Goal: Task Accomplishment & Management: Use online tool/utility

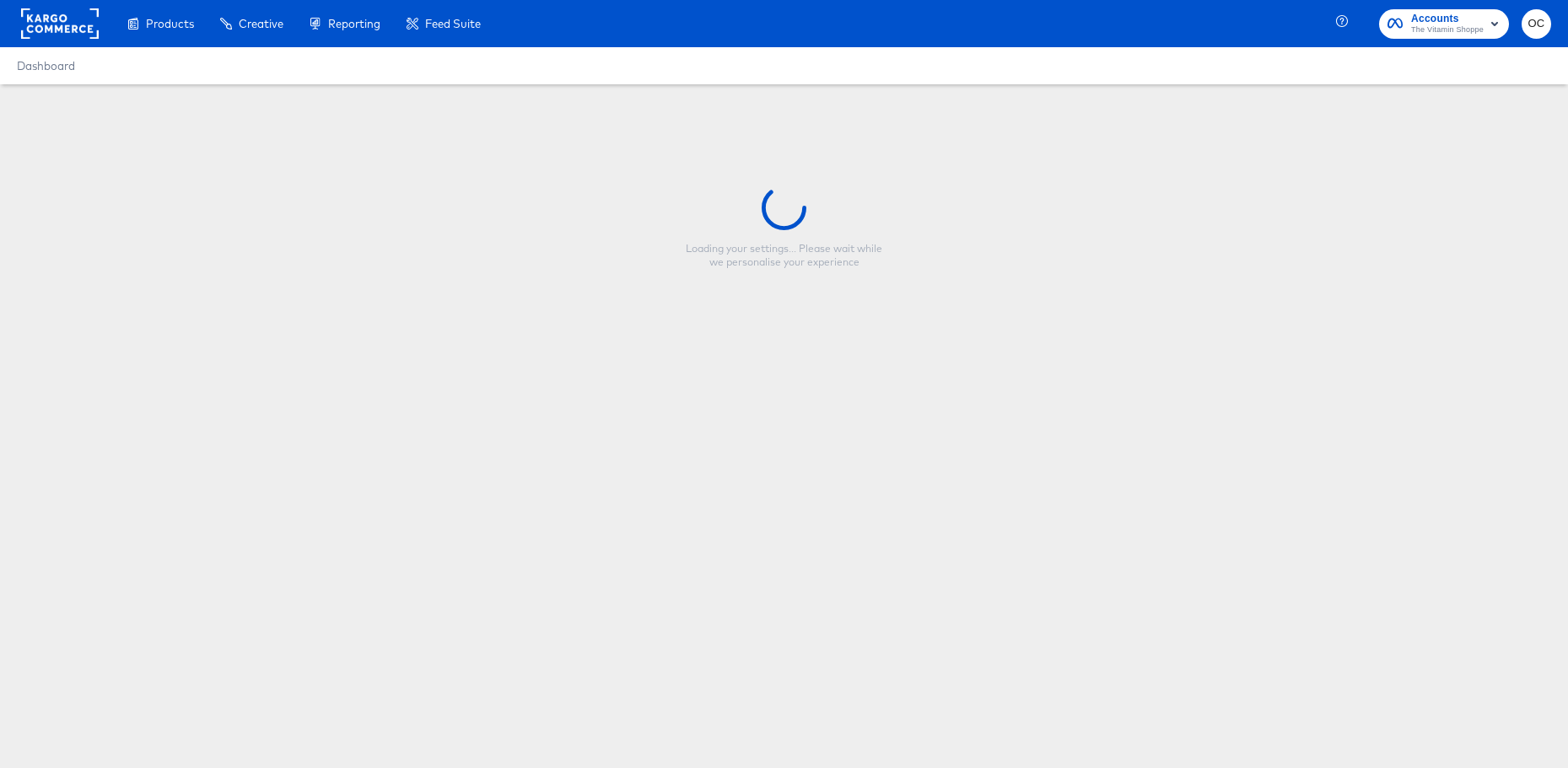
type input "Border V2 + Logo + Low Price + Sale Pricing [DATE]"
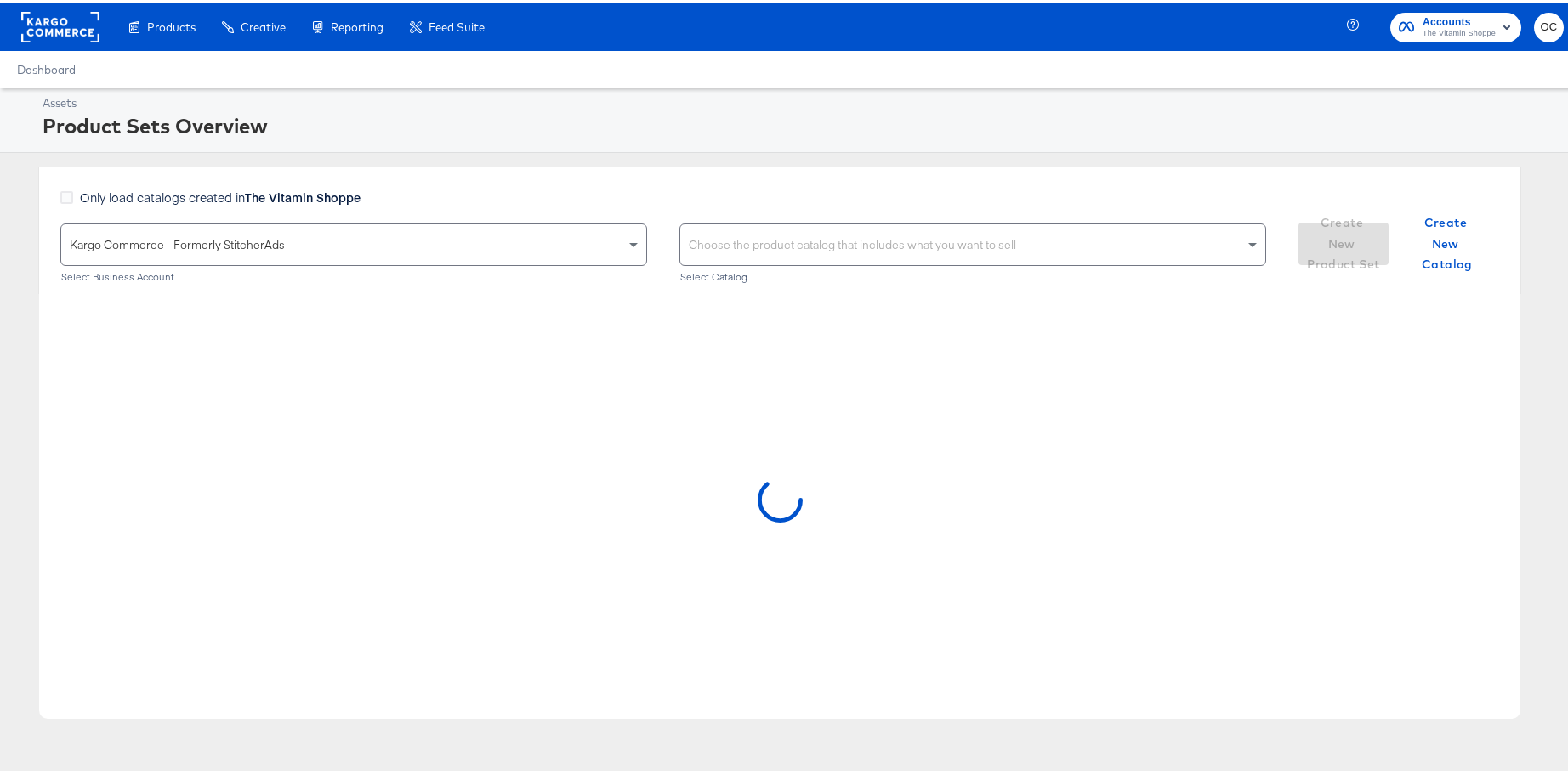
click at [79, 18] on rect at bounding box center [60, 24] width 78 height 31
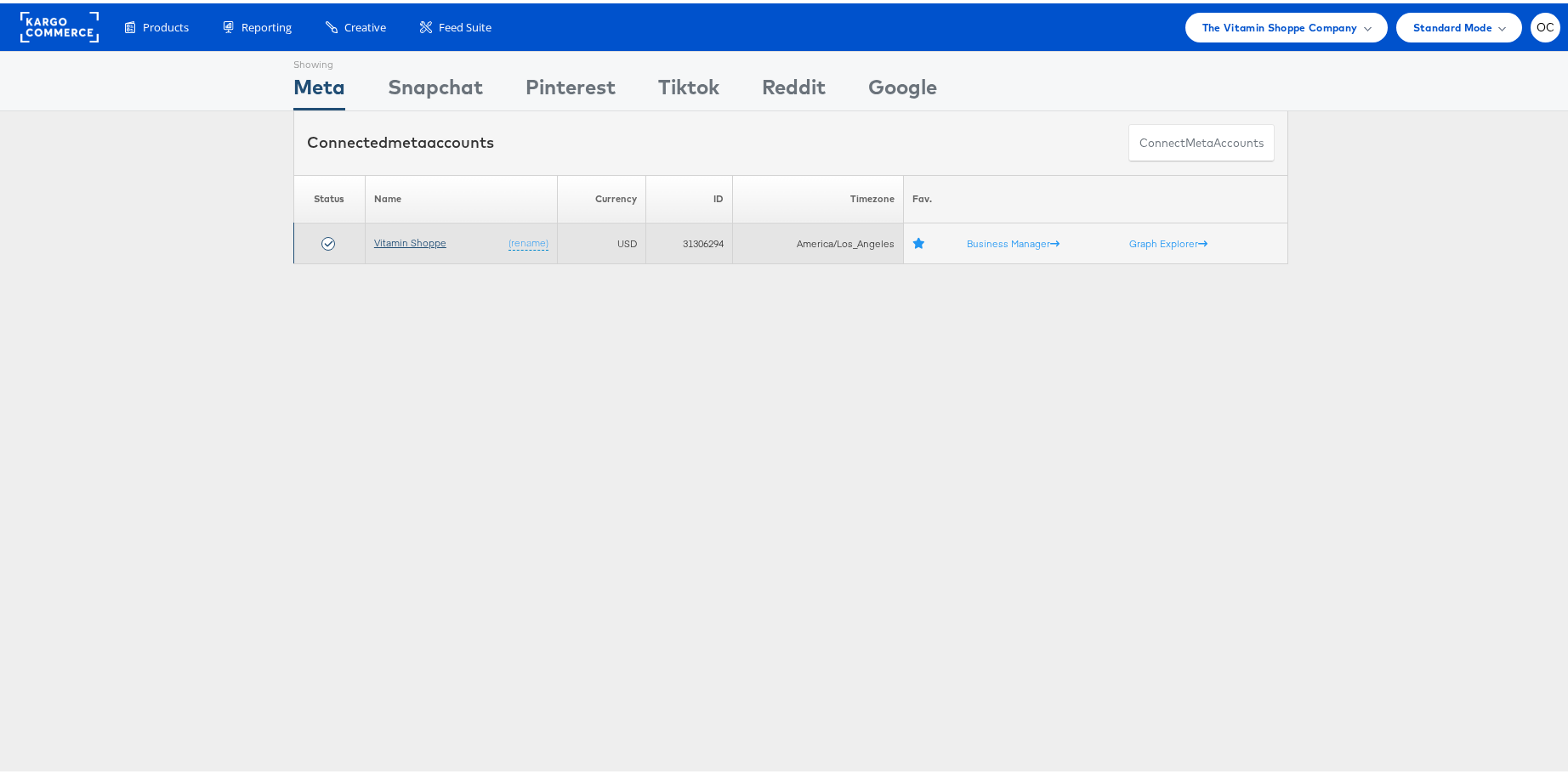
click at [402, 244] on link "Vitamin Shoppe" at bounding box center [410, 239] width 72 height 13
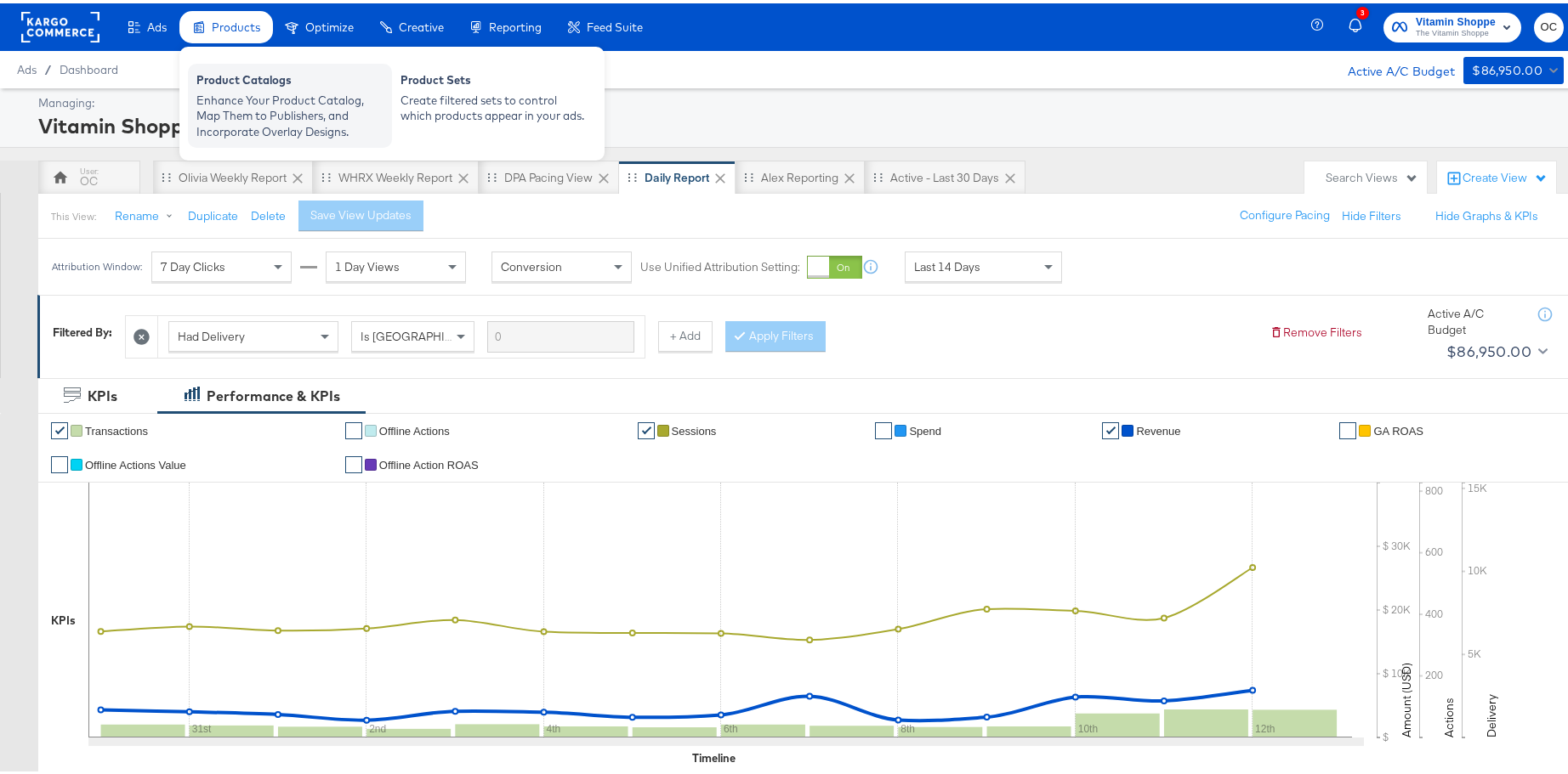
click at [307, 106] on div "Enhance Your Product Catalog, Map Them to Publishers, and Incorporate Overlay D…" at bounding box center [289, 113] width 187 height 47
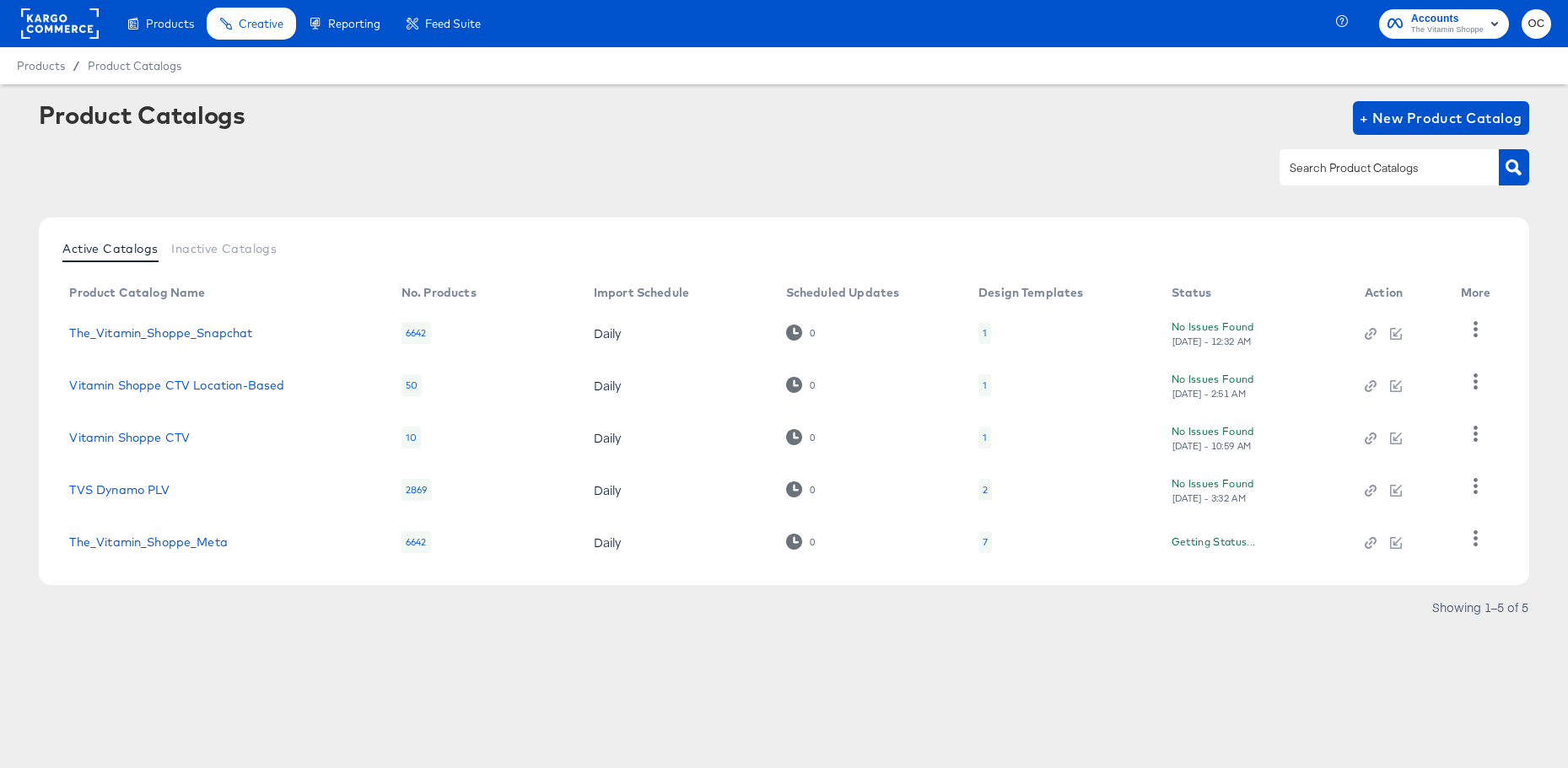
click at [1414, 187] on div "Product Catalogs + New Product Catalog" at bounding box center [783, 153] width 1490 height 103
click at [182, 539] on link "The_Vitamin_Shoppe_Meta" at bounding box center [147, 541] width 158 height 13
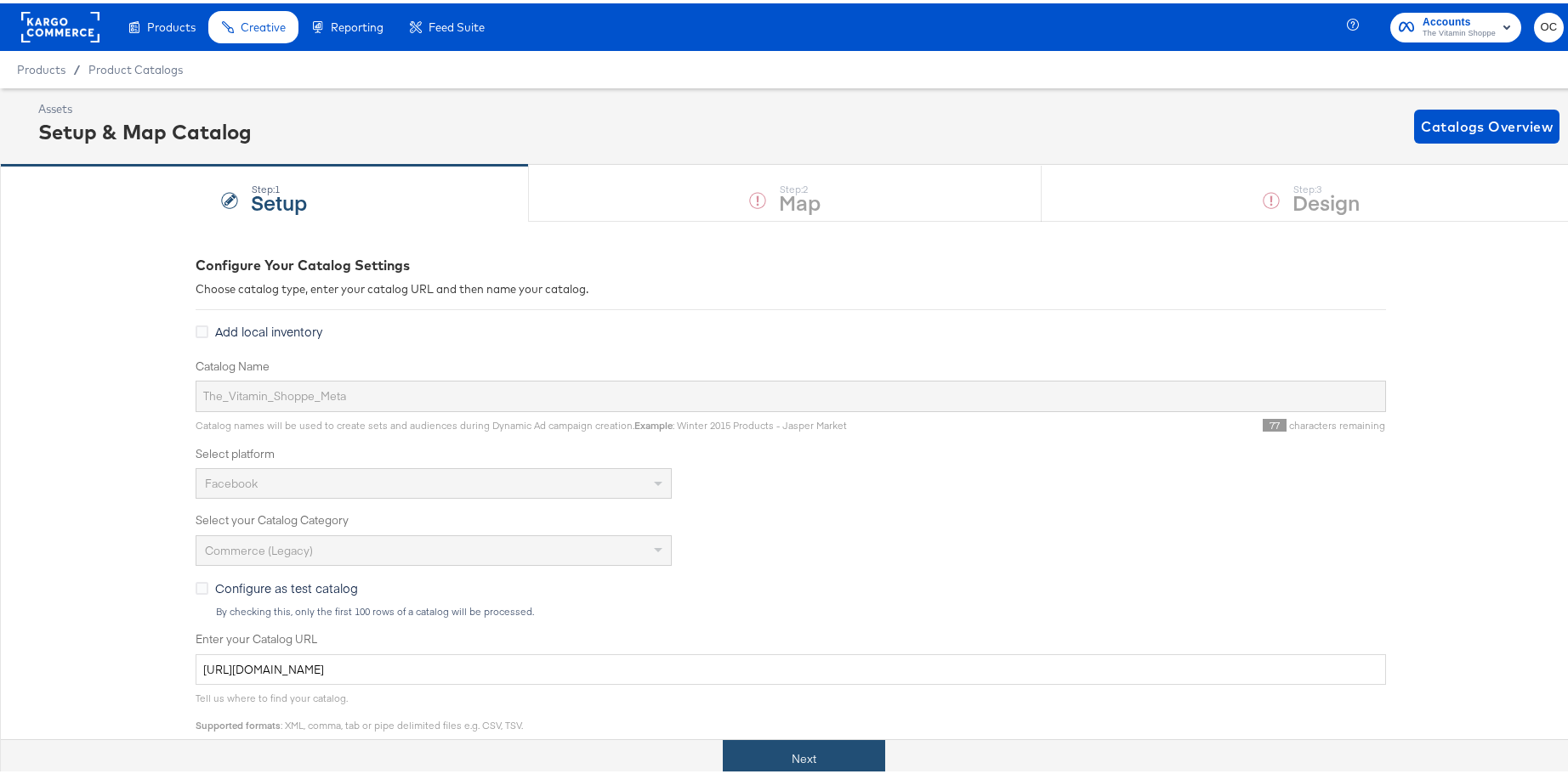
click at [853, 741] on button "Next" at bounding box center [803, 756] width 163 height 39
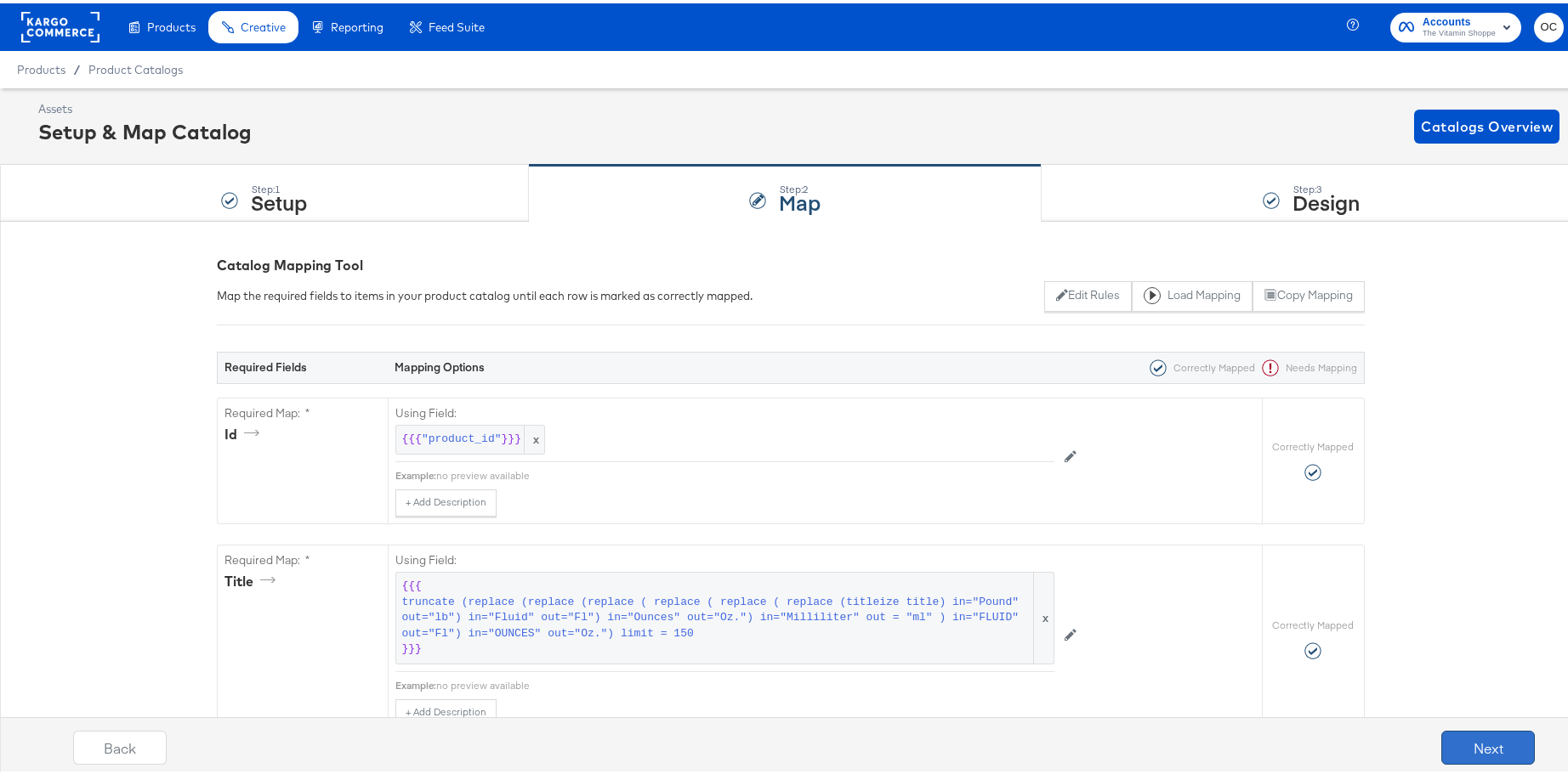
click at [1457, 741] on button "Next" at bounding box center [1487, 744] width 93 height 34
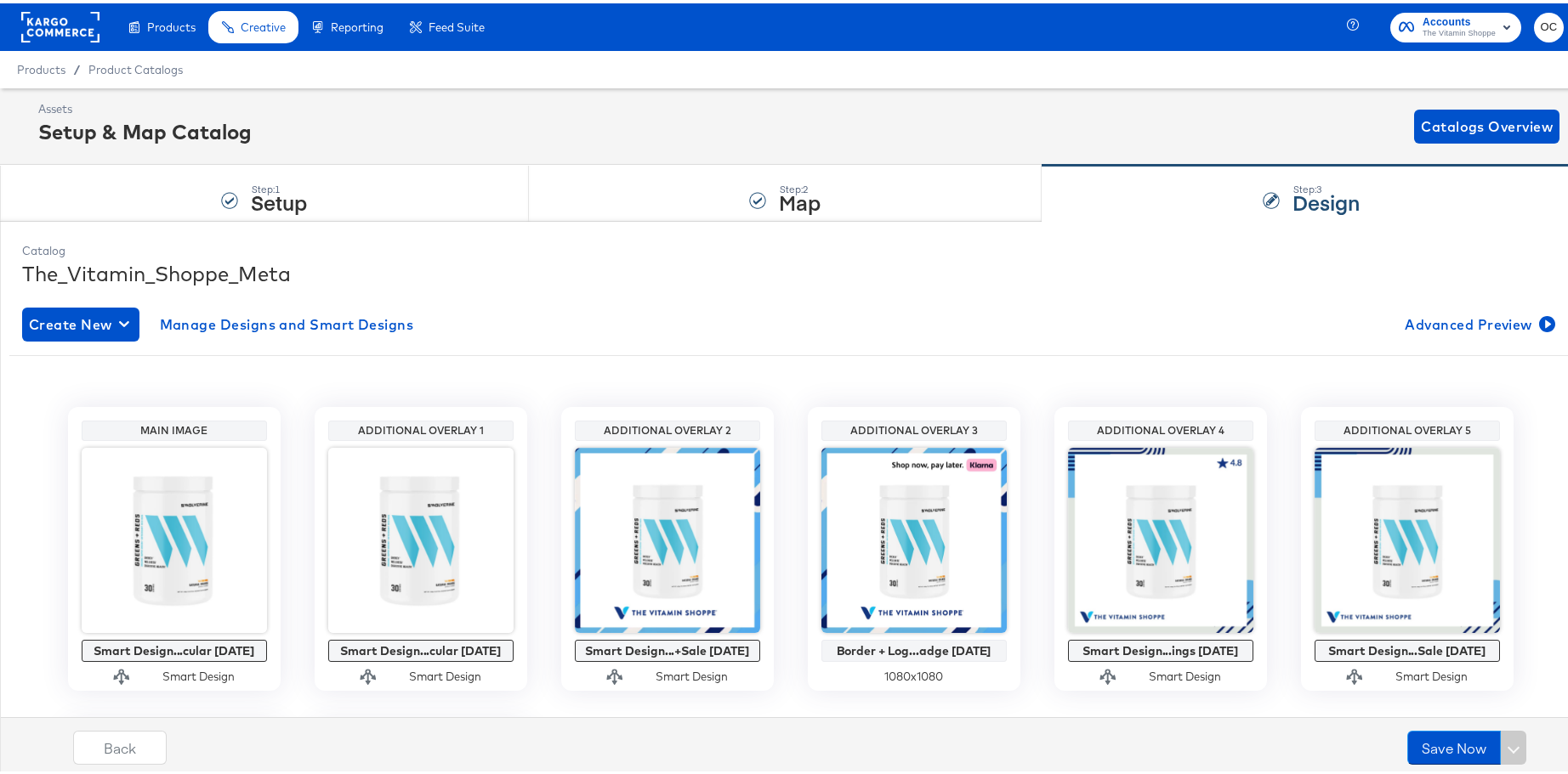
click at [78, 30] on rect at bounding box center [60, 24] width 78 height 31
